Goal: Find specific page/section: Find specific page/section

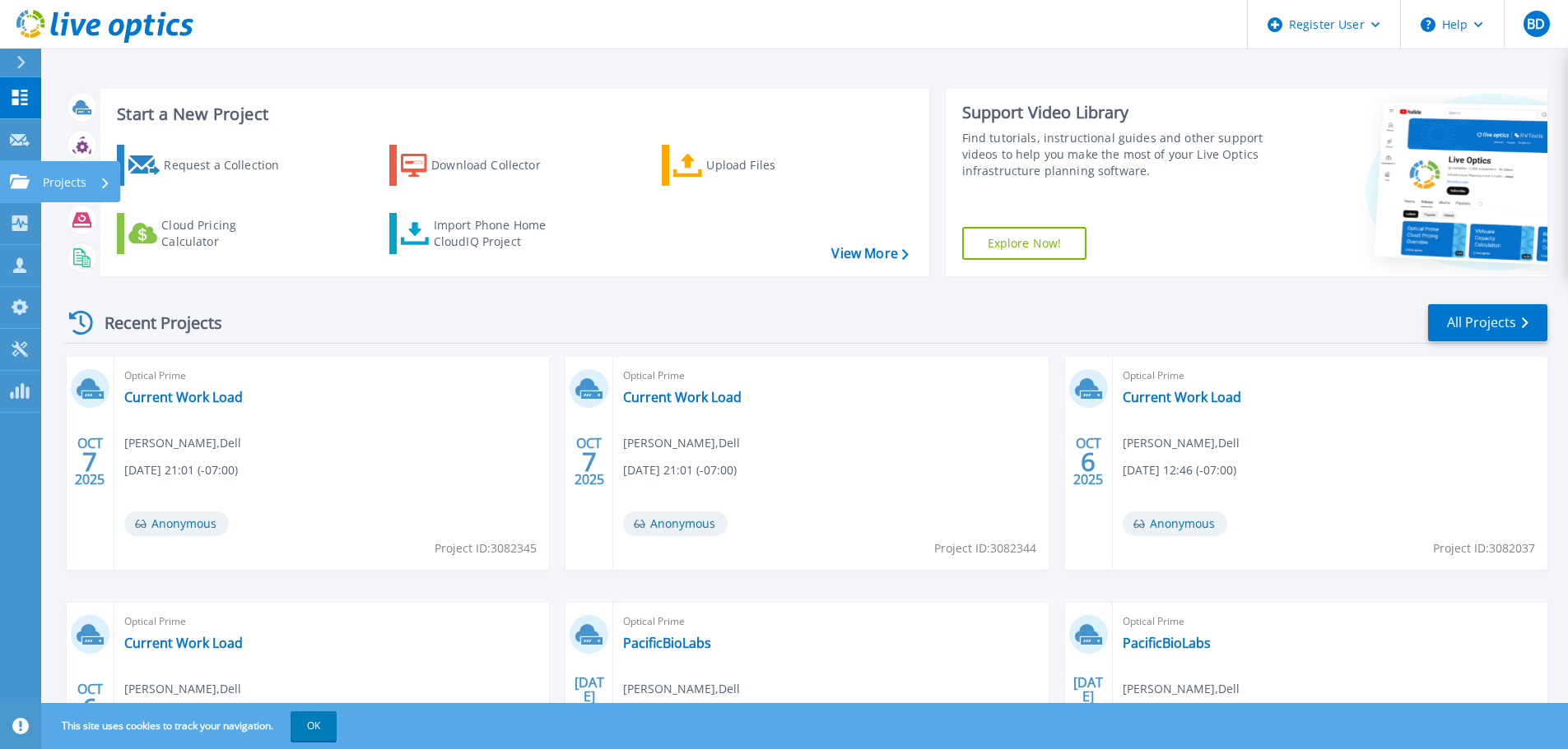
click at [21, 186] on icon at bounding box center [19, 181] width 20 height 14
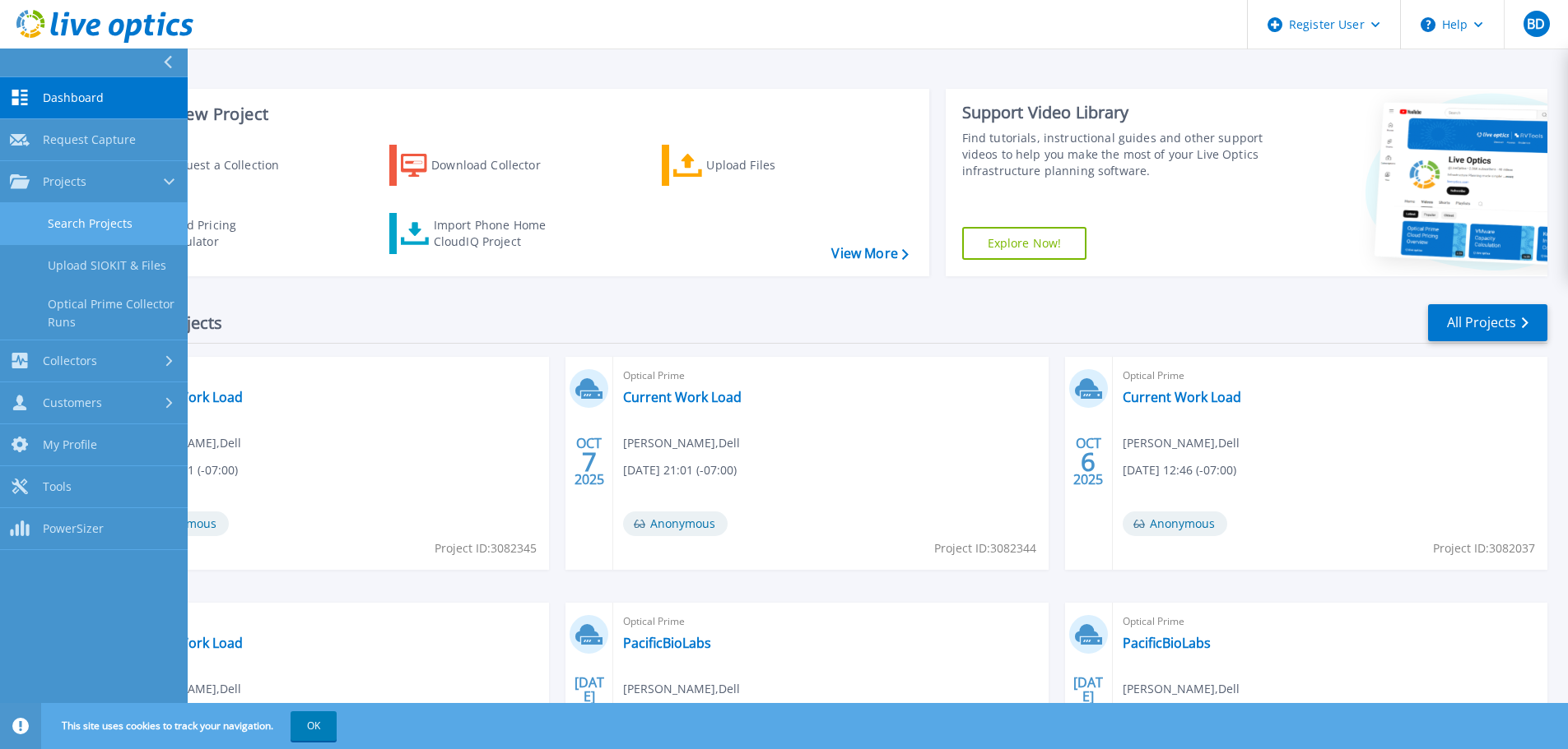
drag, startPoint x: 156, startPoint y: 189, endPoint x: 145, endPoint y: 204, distance: 18.6
click at [156, 190] on link "Projects Projects" at bounding box center [93, 182] width 188 height 42
click at [95, 221] on span "Collectors" at bounding box center [70, 223] width 54 height 15
click at [105, 171] on link "Projects Projects" at bounding box center [93, 182] width 188 height 42
click at [97, 226] on link "Search Projects" at bounding box center [93, 224] width 188 height 42
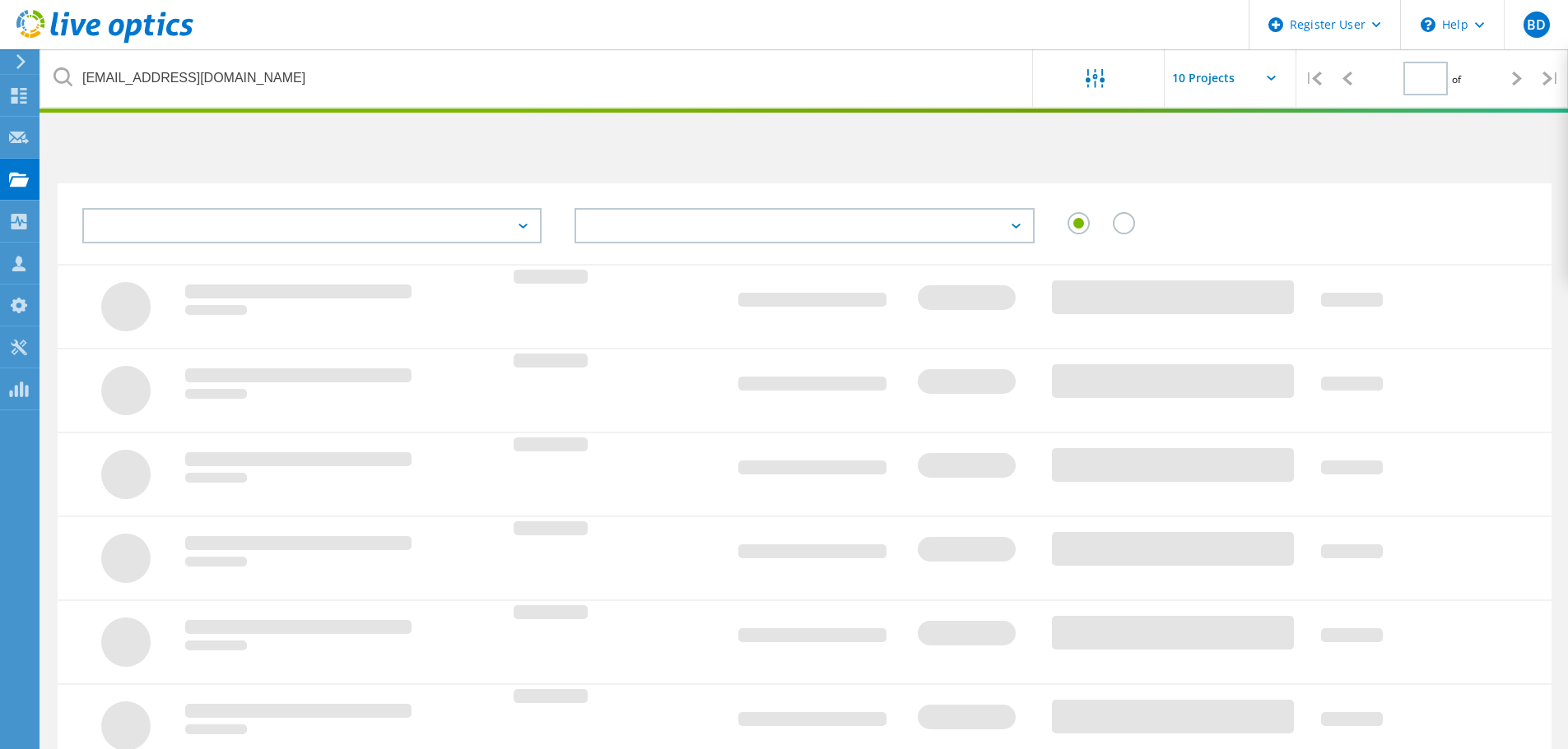
type input "1"
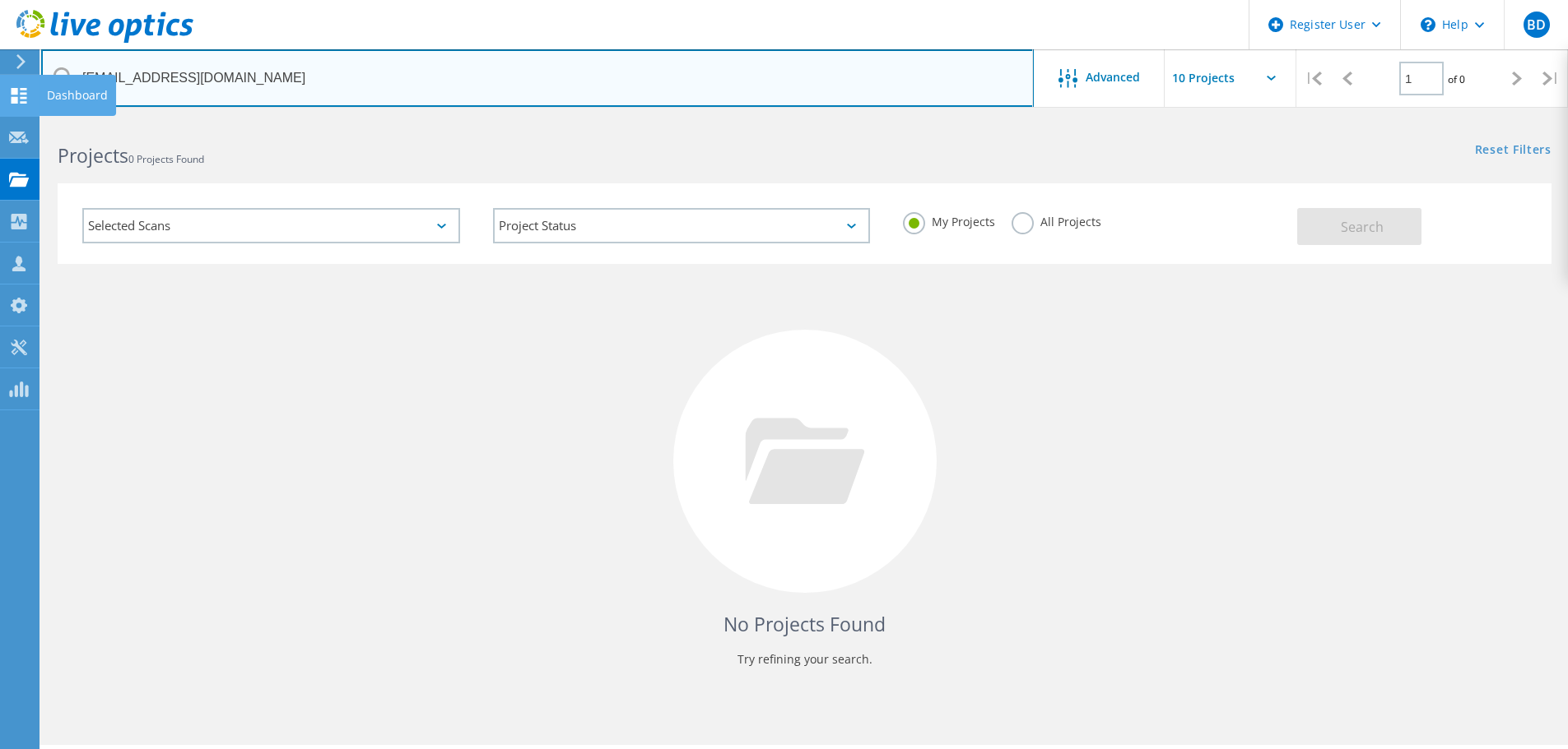
drag, startPoint x: 244, startPoint y: 76, endPoint x: 4, endPoint y: 77, distance: 240.0
click at [4, 119] on div "Register User \n Help Explore Helpful Articles Contact Support BD Dell User [PE…" at bounding box center [784, 457] width 1568 height 676
type input "h"
type input "r"
type input "[PERSON_NAME]"
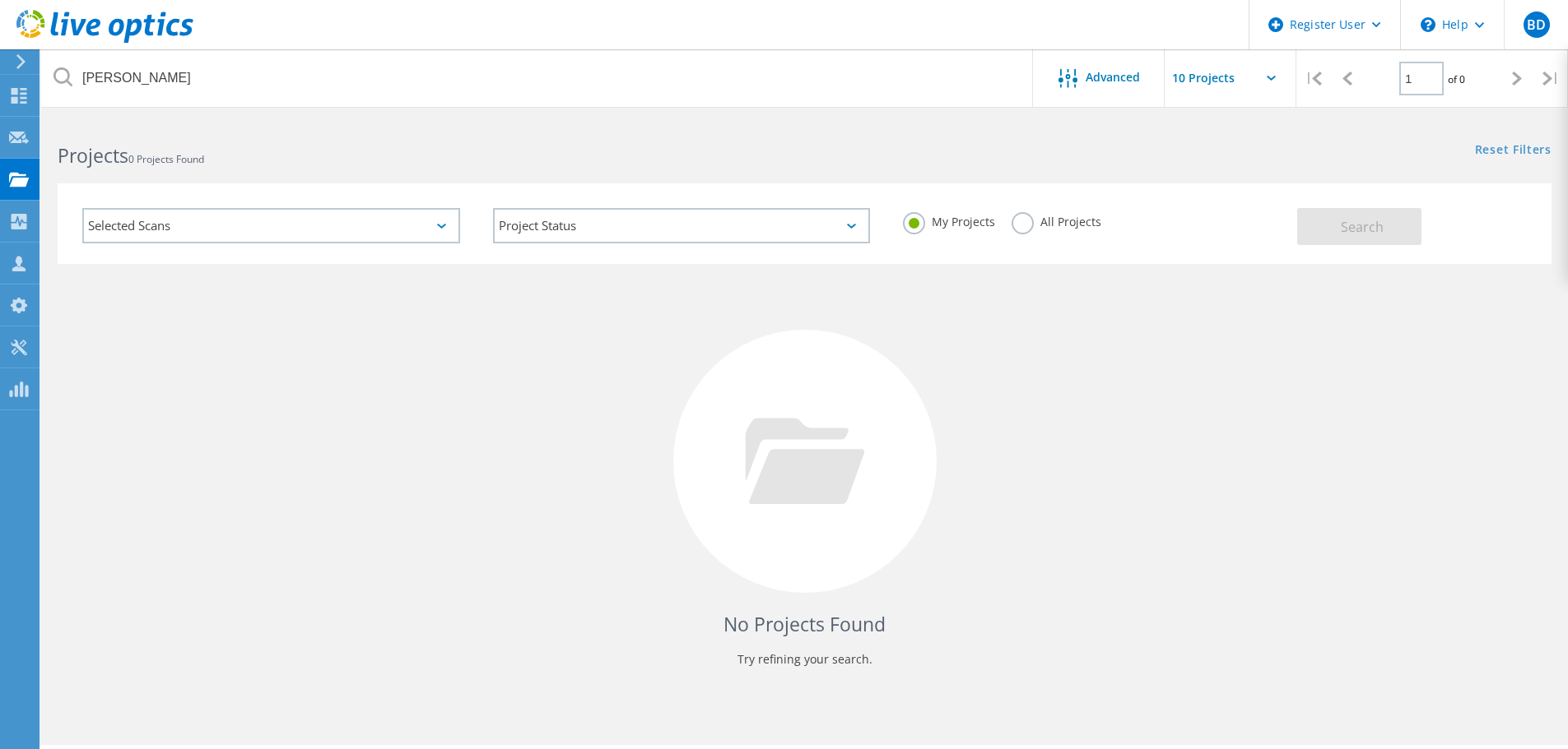
click at [1020, 223] on label "All Projects" at bounding box center [1056, 220] width 90 height 16
click at [0, 0] on input "All Projects" at bounding box center [0, 0] width 0 height 0
click at [1332, 227] on button "Search" at bounding box center [1360, 226] width 124 height 37
click at [250, 224] on div "Selected Scans" at bounding box center [271, 225] width 378 height 35
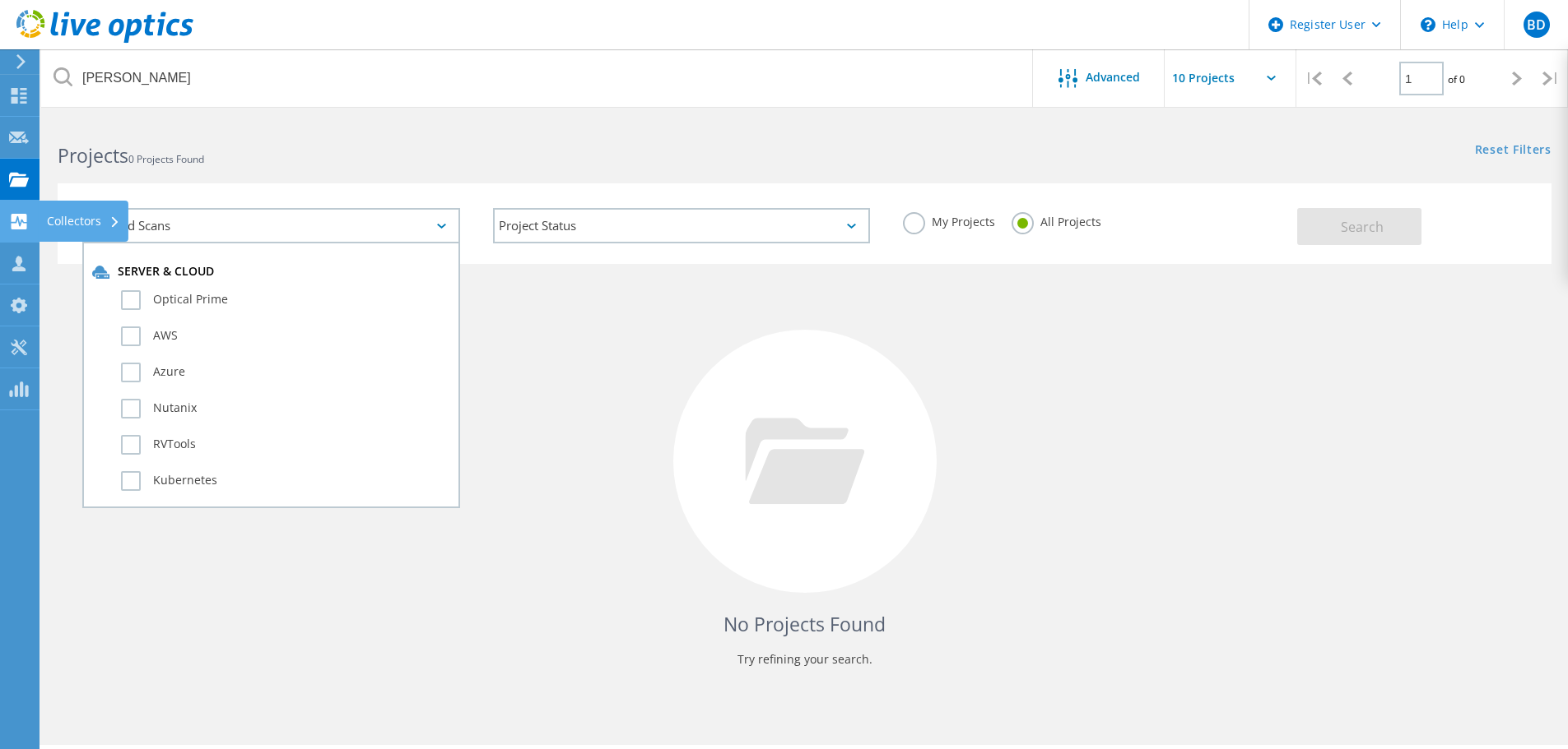
click at [16, 216] on use at bounding box center [19, 222] width 16 height 16
